Goal: Navigation & Orientation: Find specific page/section

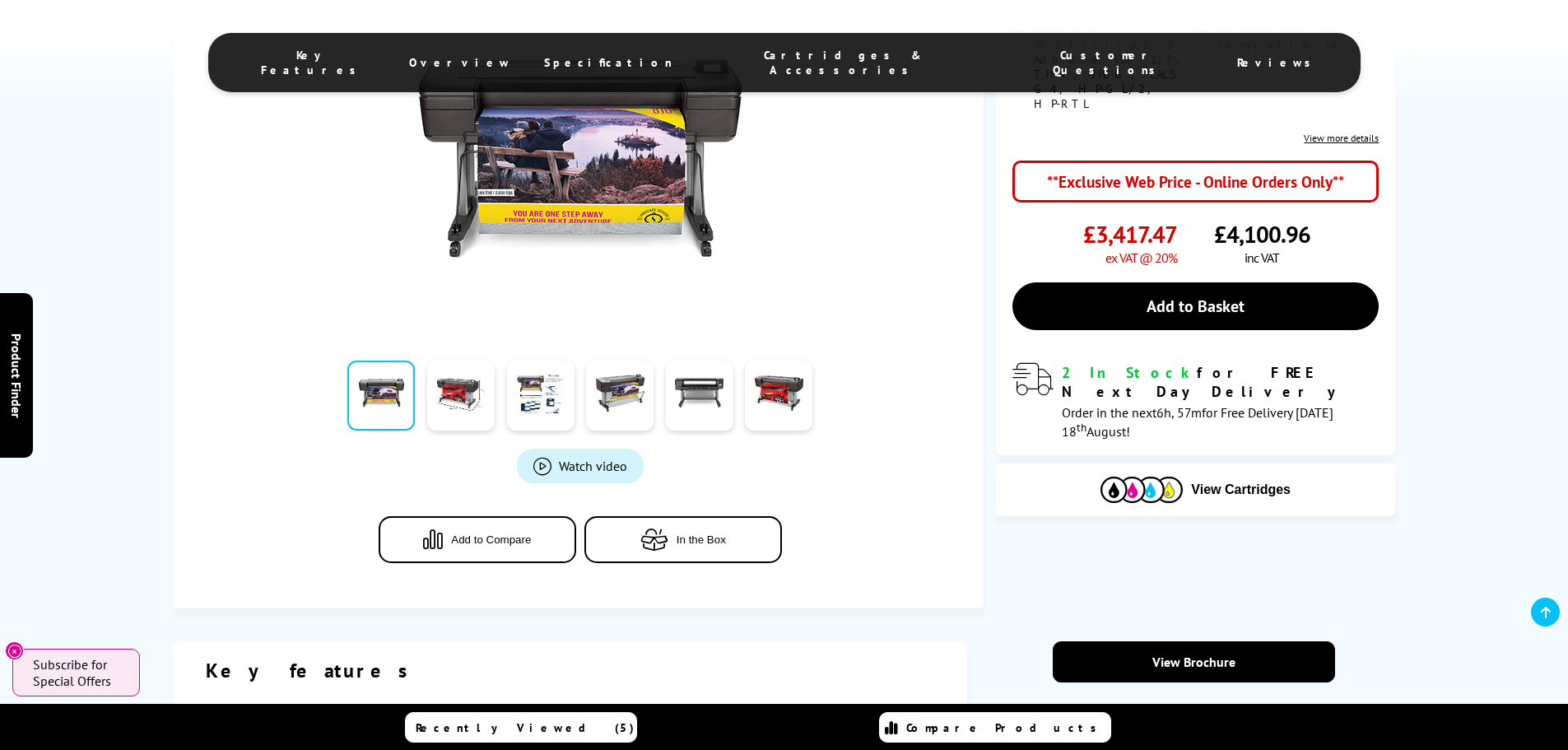
scroll to position [411, 0]
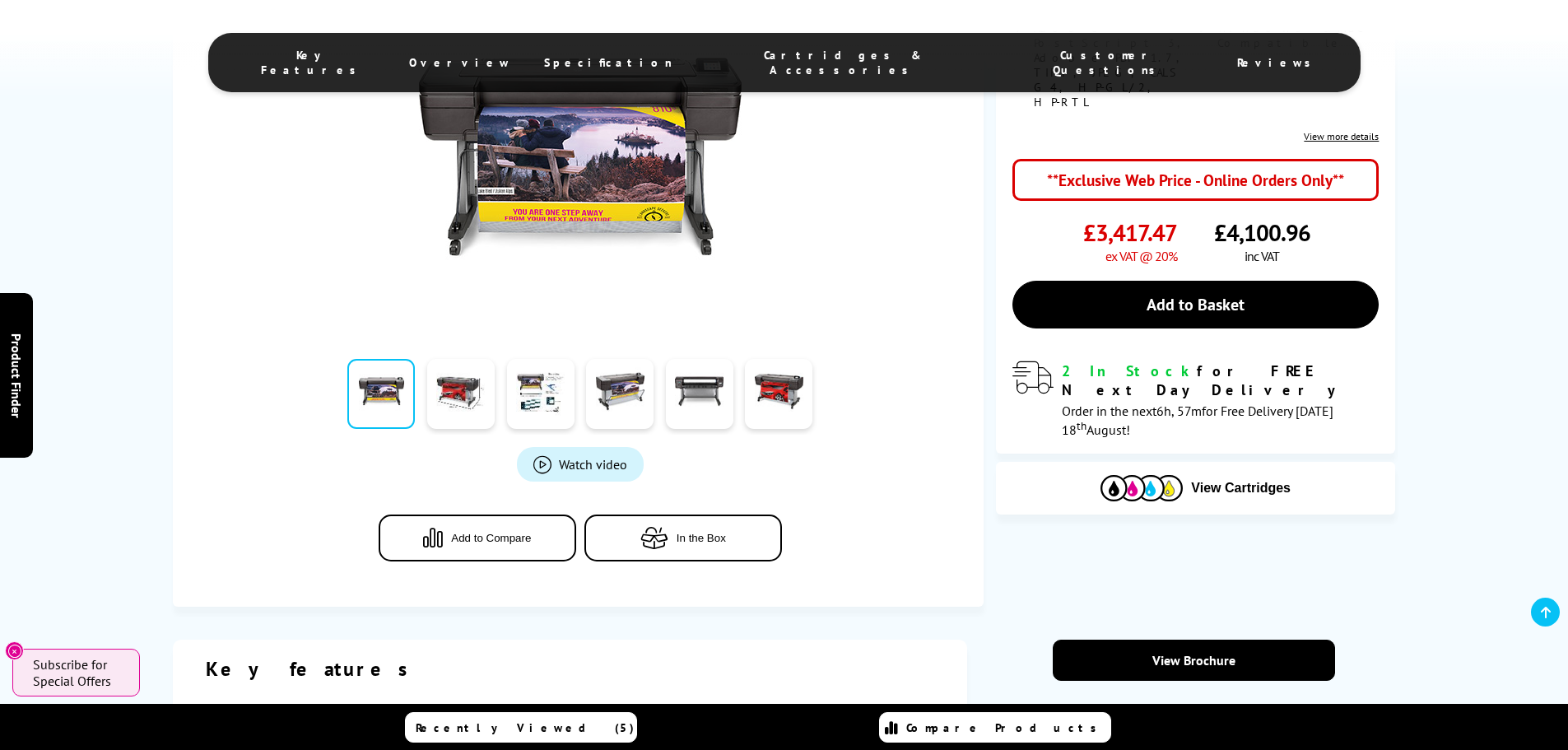
click at [782, 55] on span "Cartridges & Accessories" at bounding box center [842, 62] width 275 height 29
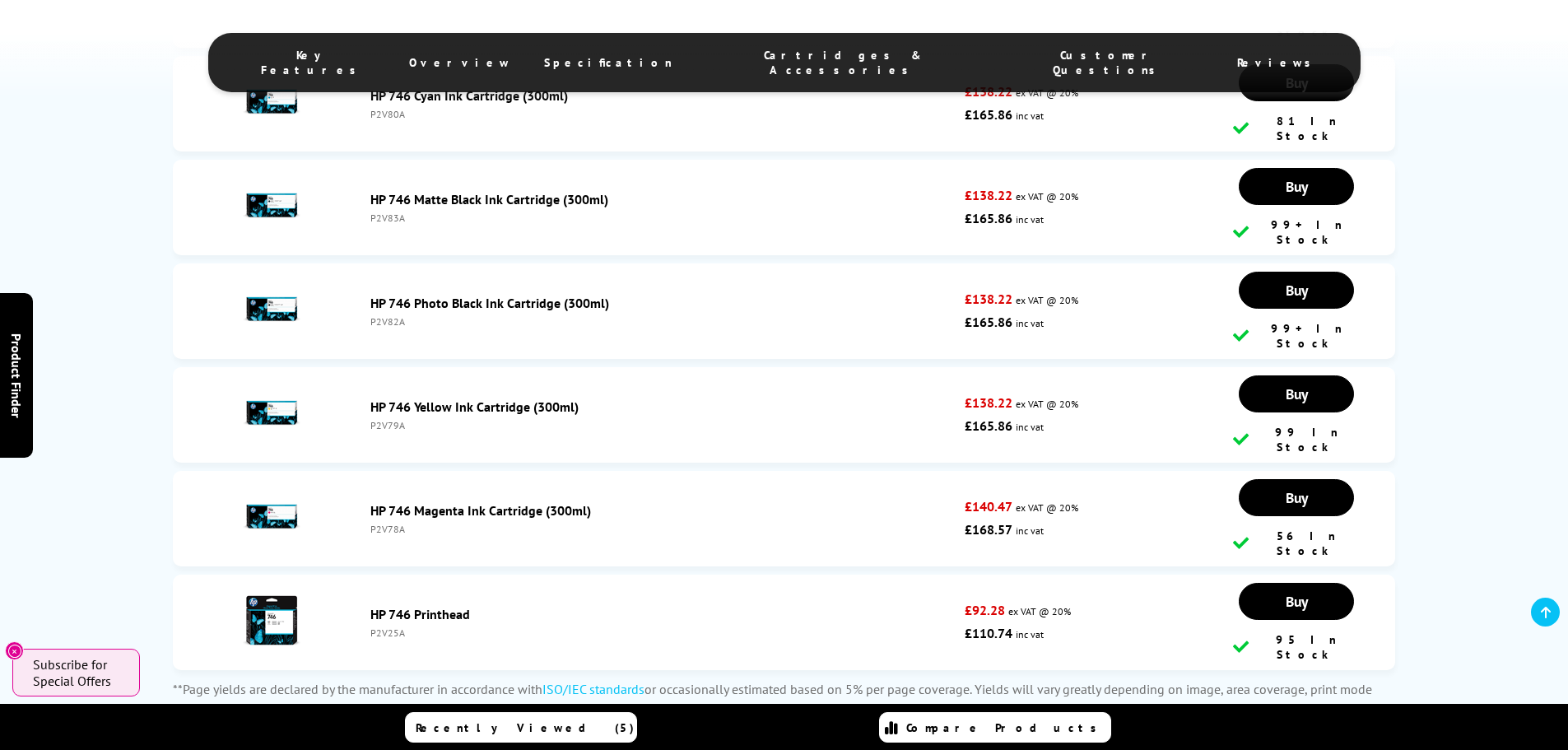
scroll to position [3186, 0]
